Goal: Check status

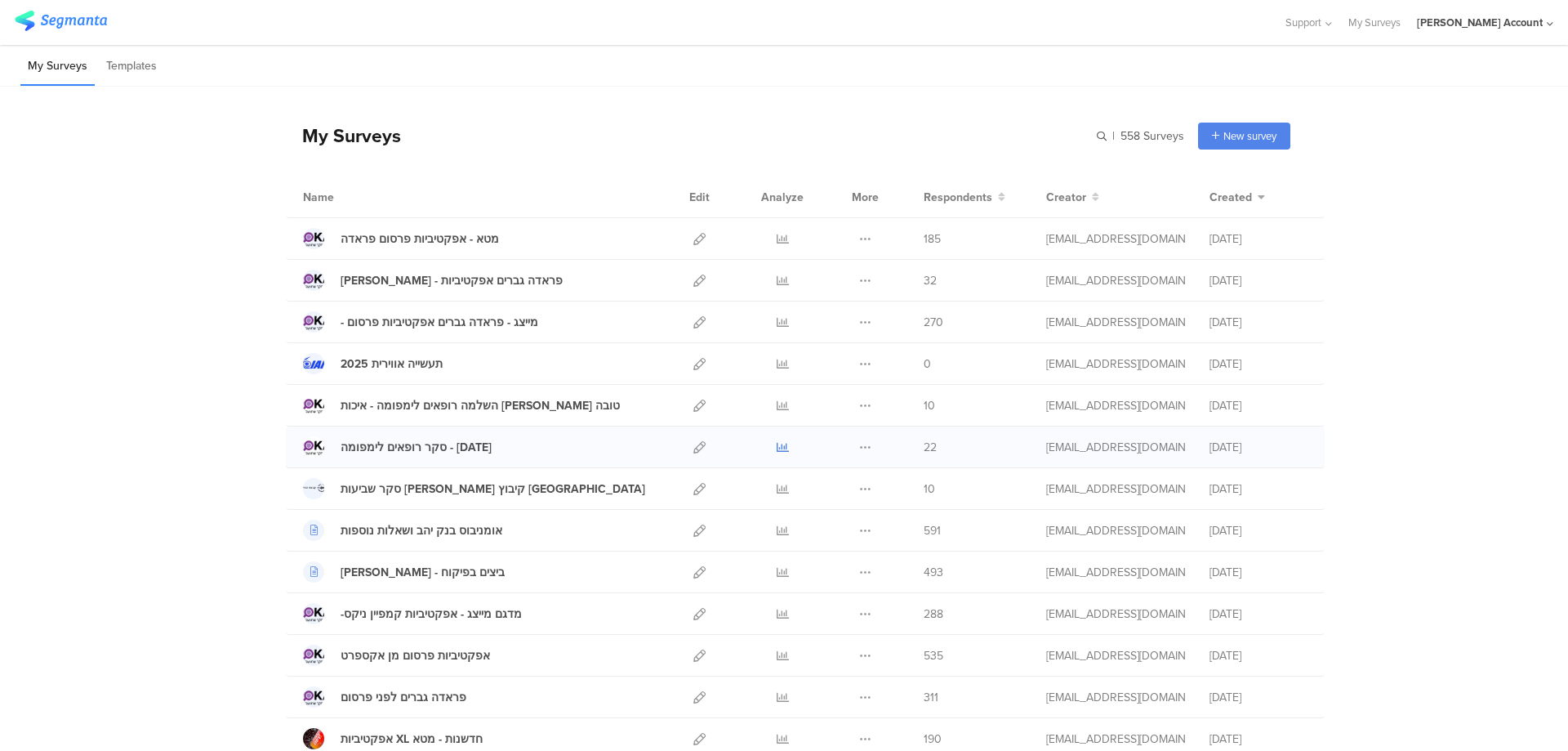
click at [777, 443] on icon at bounding box center [783, 447] width 12 height 12
